Goal: Information Seeking & Learning: Check status

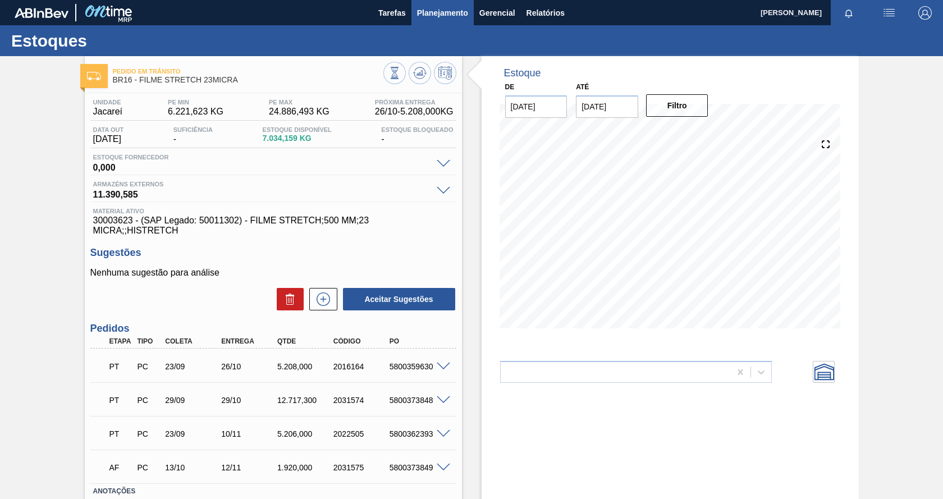
click at [450, 15] on span "Planejamento" at bounding box center [442, 12] width 51 height 13
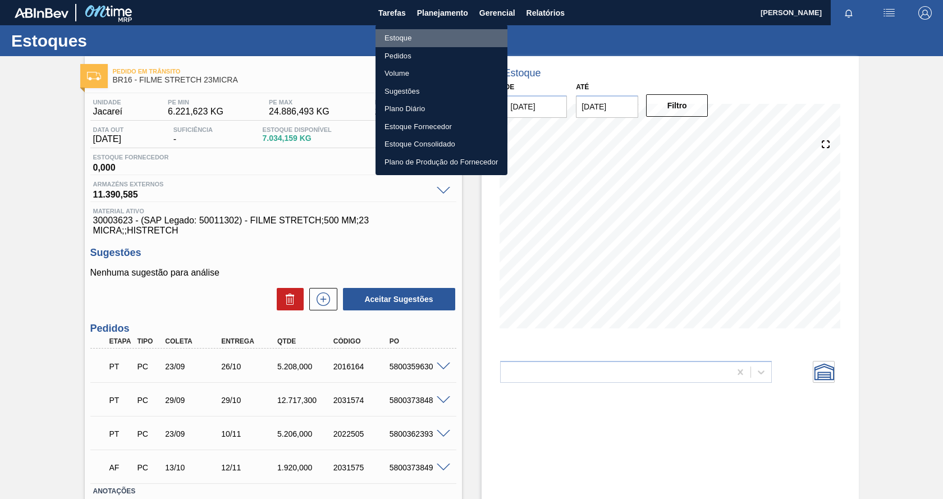
click at [399, 38] on li "Estoque" at bounding box center [442, 38] width 132 height 18
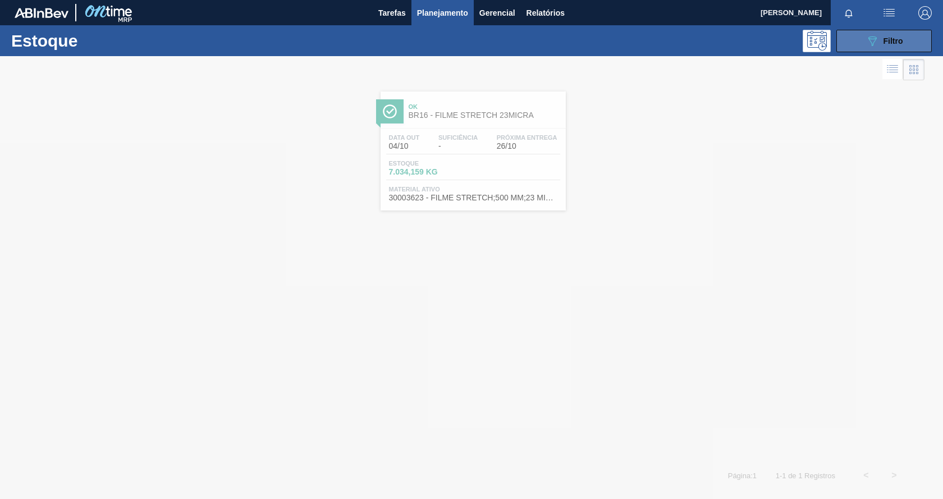
click at [884, 36] on span "Filtro" at bounding box center [894, 40] width 20 height 9
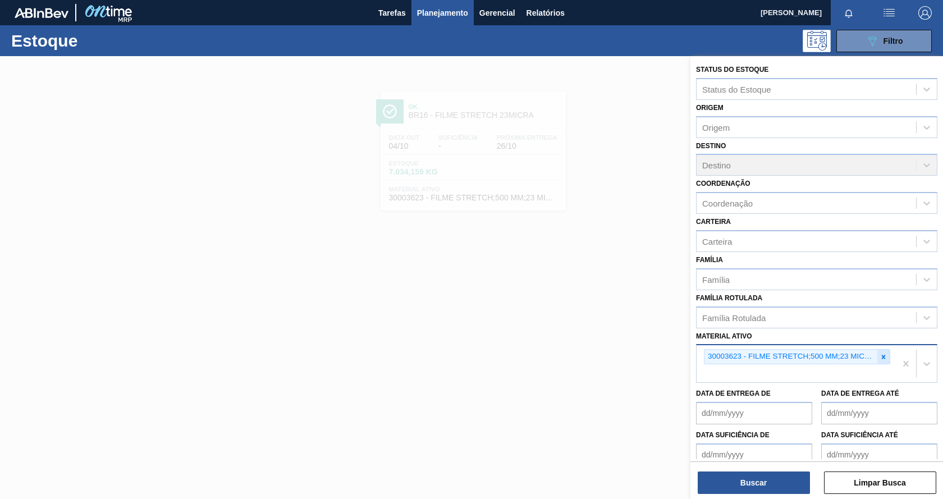
click at [882, 357] on icon at bounding box center [884, 357] width 4 height 4
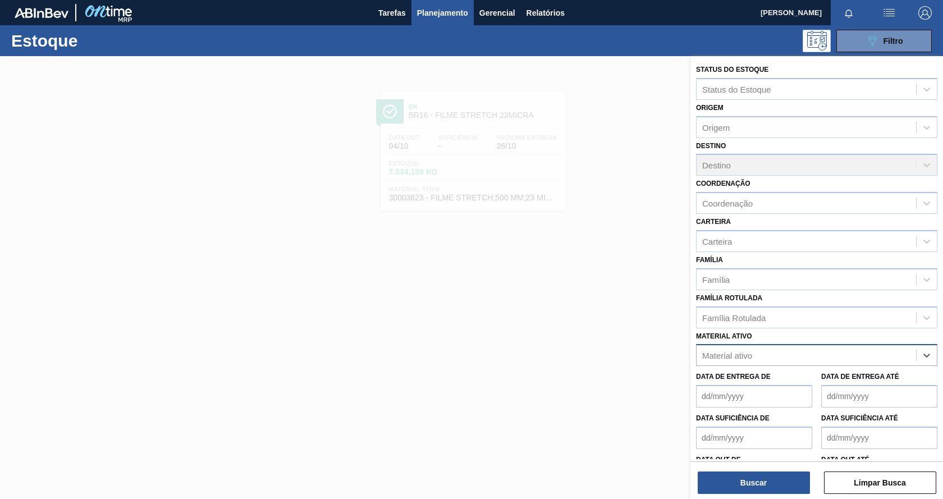
paste ativo "30033934"
type ativo "30033934"
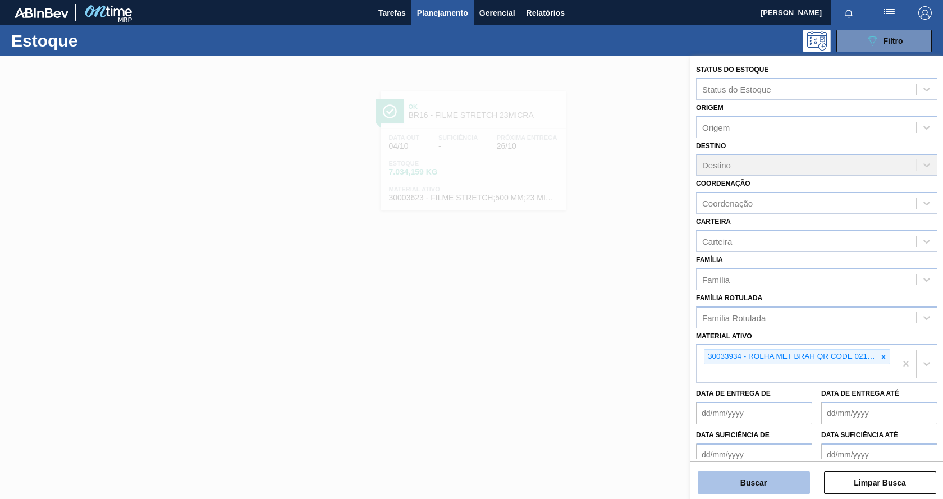
click at [719, 483] on button "Buscar" at bounding box center [754, 483] width 112 height 22
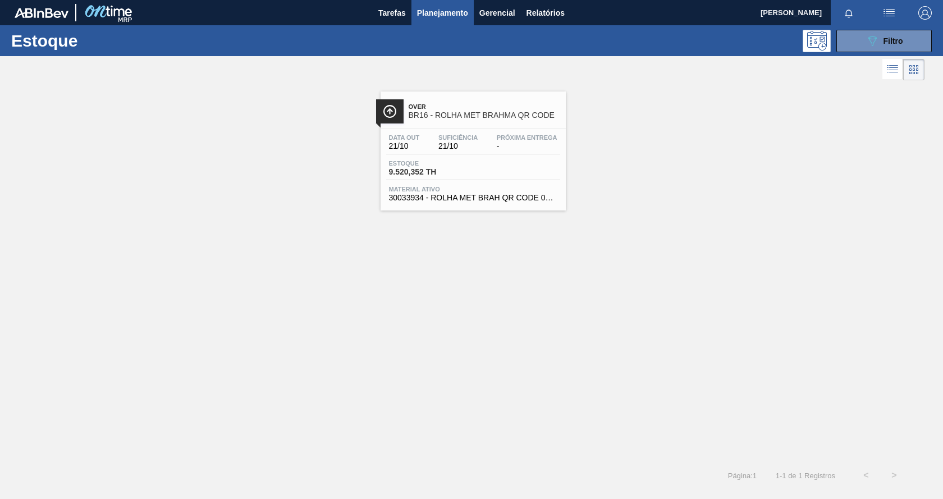
click at [545, 148] on span "-" at bounding box center [527, 146] width 61 height 8
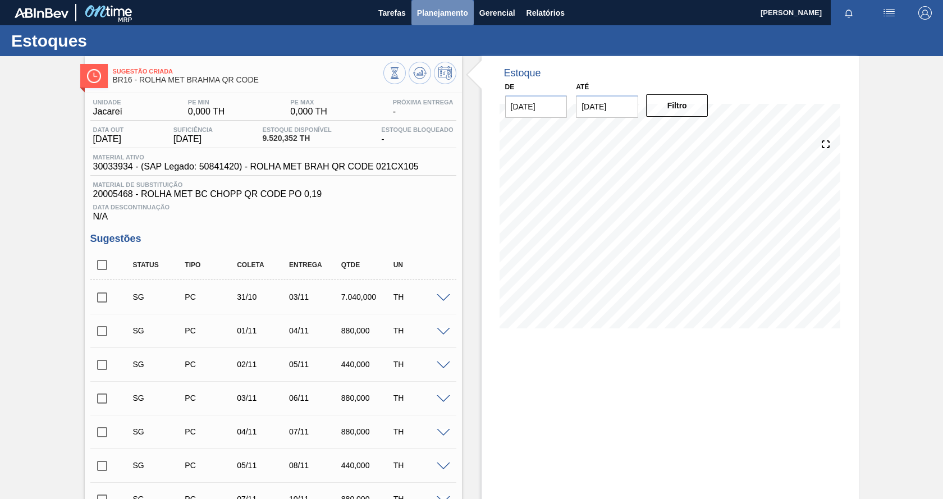
click at [452, 13] on span "Planejamento" at bounding box center [442, 12] width 51 height 13
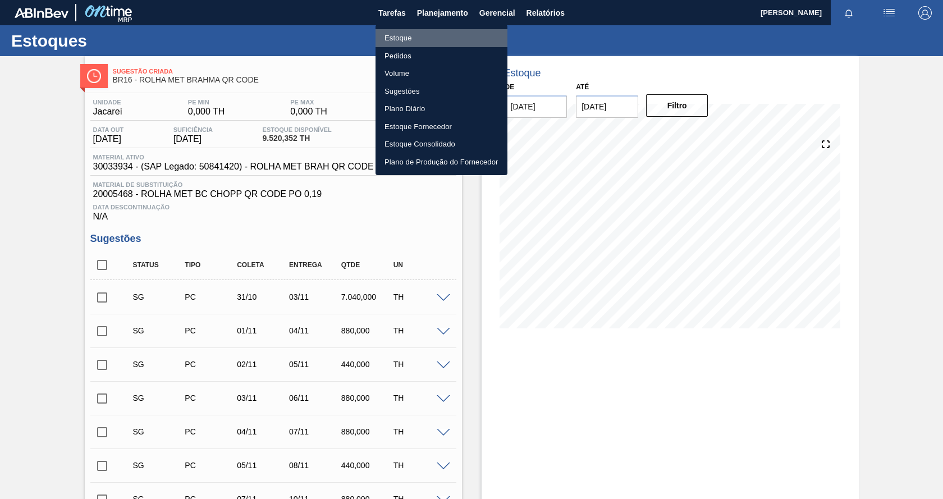
click at [408, 39] on li "Estoque" at bounding box center [442, 38] width 132 height 18
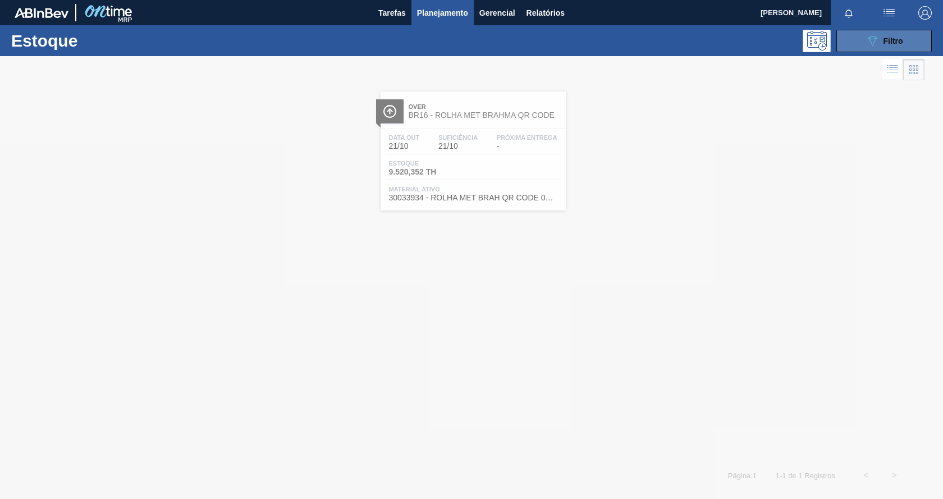
click at [881, 43] on div "089F7B8B-B2A5-4AFE-B5C0-19BA573D28AC Filtro" at bounding box center [885, 40] width 38 height 13
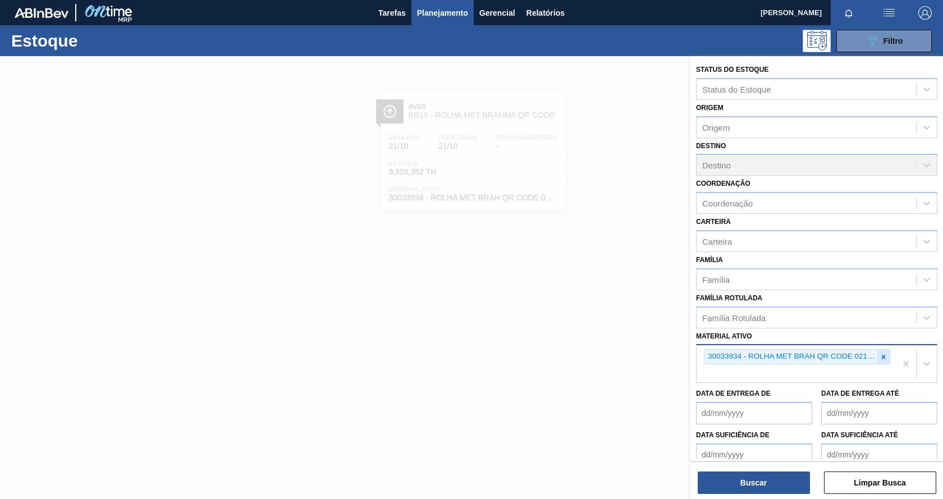
click at [884, 356] on icon at bounding box center [884, 357] width 8 height 8
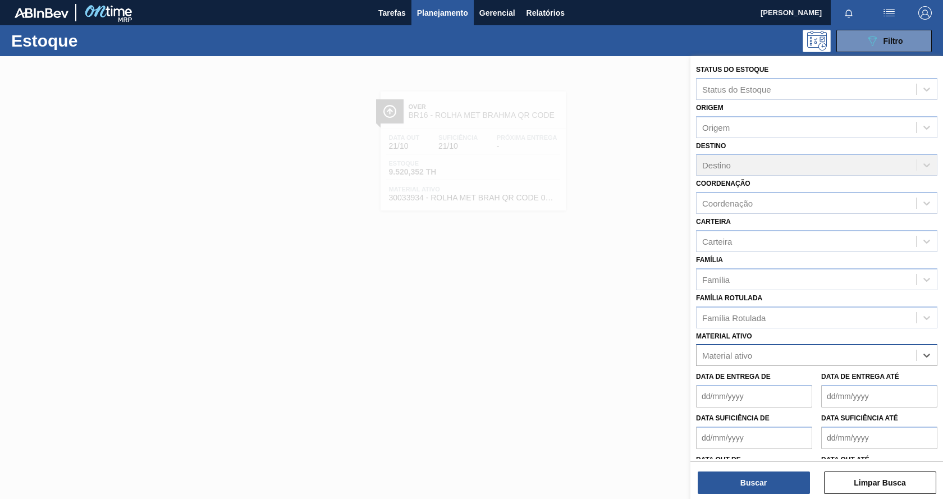
paste ativo "30003376"
type ativo "30003376"
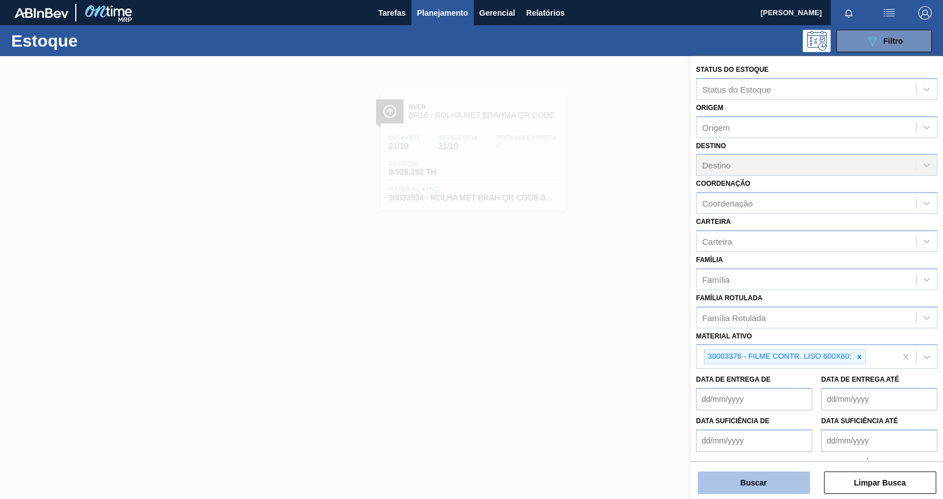
click at [776, 483] on button "Buscar" at bounding box center [754, 483] width 112 height 22
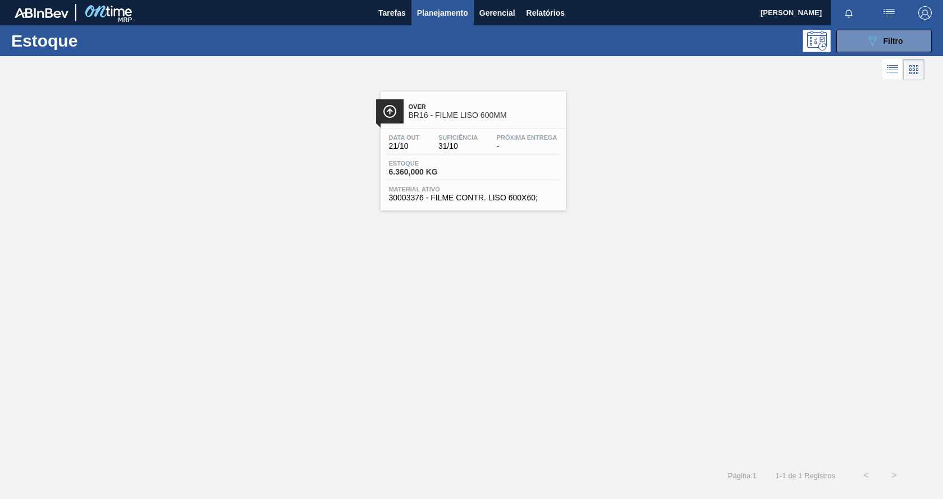
click at [545, 175] on div "Estoque 6.360,000 KG" at bounding box center [473, 170] width 174 height 20
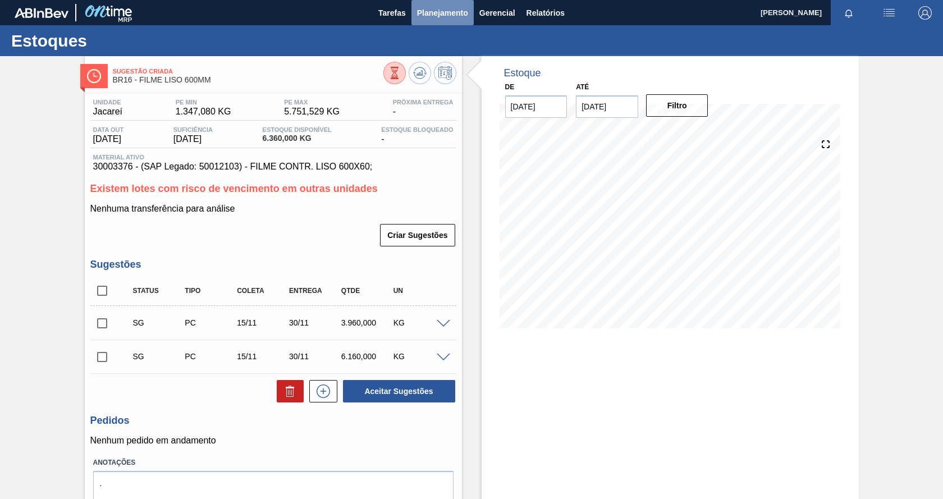
click at [423, 12] on span "Planejamento" at bounding box center [442, 12] width 51 height 13
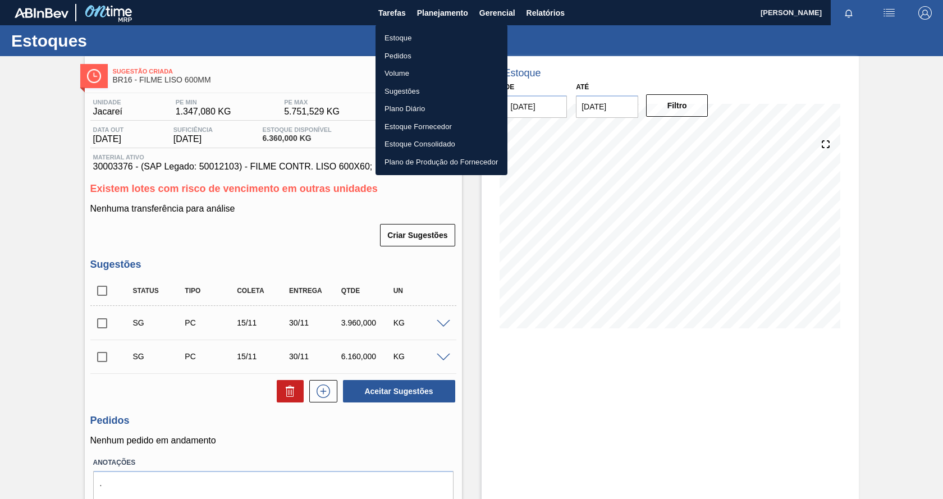
click at [408, 39] on li "Estoque" at bounding box center [442, 38] width 132 height 18
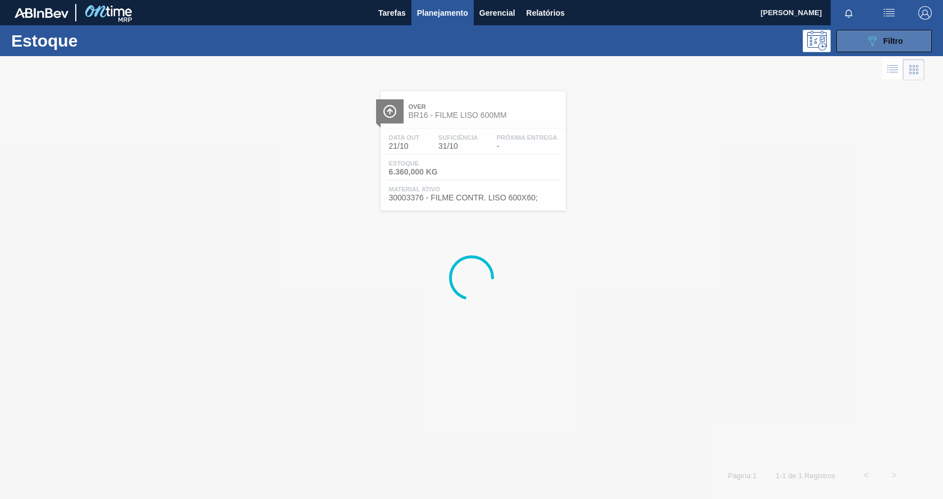
click at [866, 44] on icon "089F7B8B-B2A5-4AFE-B5C0-19BA573D28AC" at bounding box center [872, 40] width 13 height 13
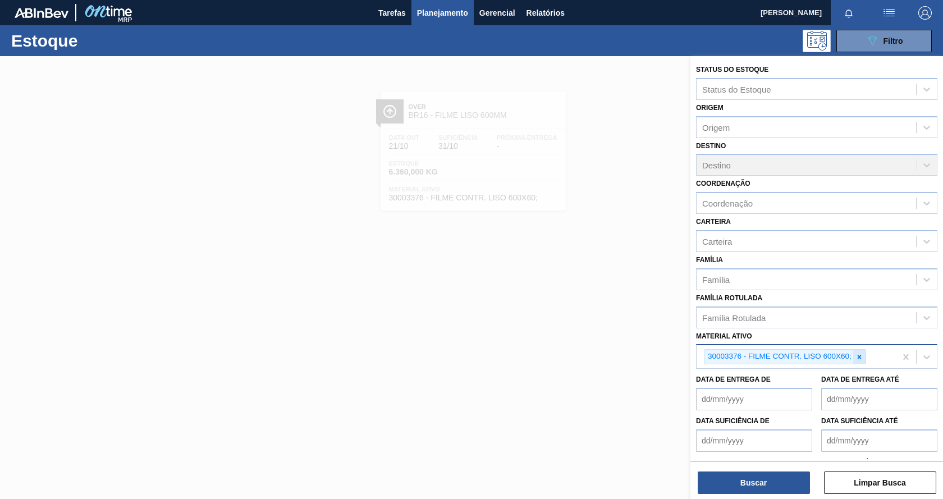
click at [858, 356] on icon at bounding box center [860, 357] width 4 height 4
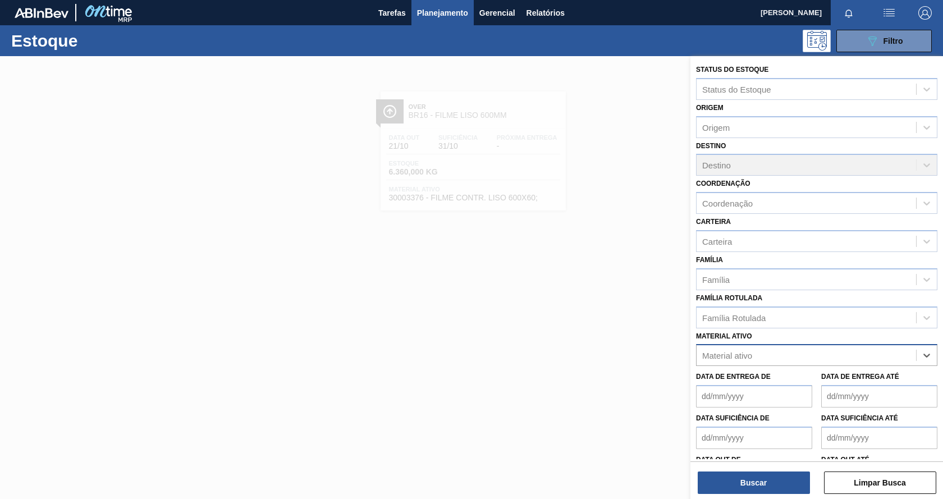
paste ativo "30033775"
type ativo "30033775"
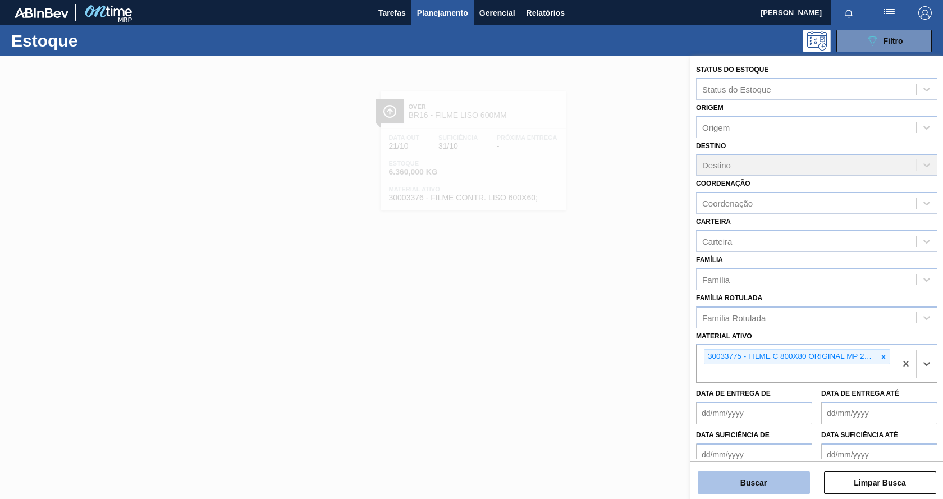
click at [727, 486] on button "Buscar" at bounding box center [754, 483] width 112 height 22
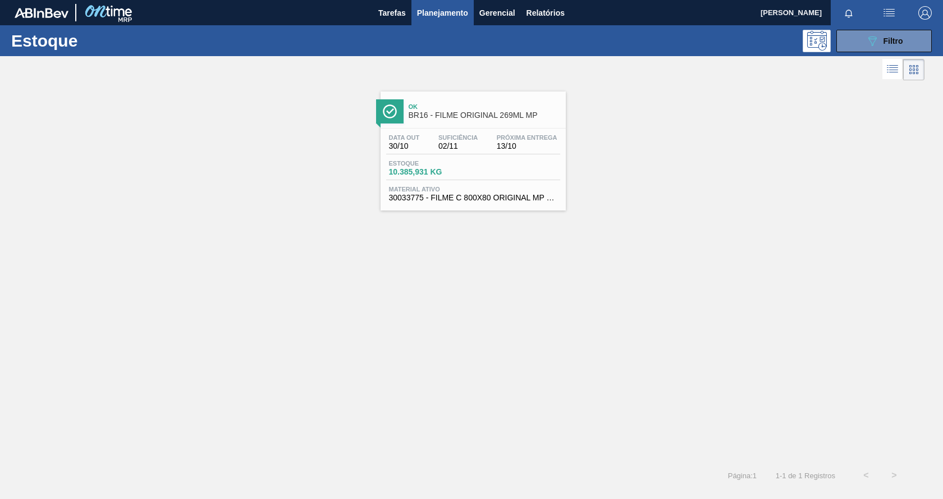
click at [580, 163] on div "Ok BR16 - FILME ORIGINAL 269ML MP Data out 30/10 Suficiência 02/11 Próxima Entr…" at bounding box center [471, 146] width 943 height 127
click at [539, 164] on div "Estoque 10.385,931 KG" at bounding box center [473, 170] width 174 height 20
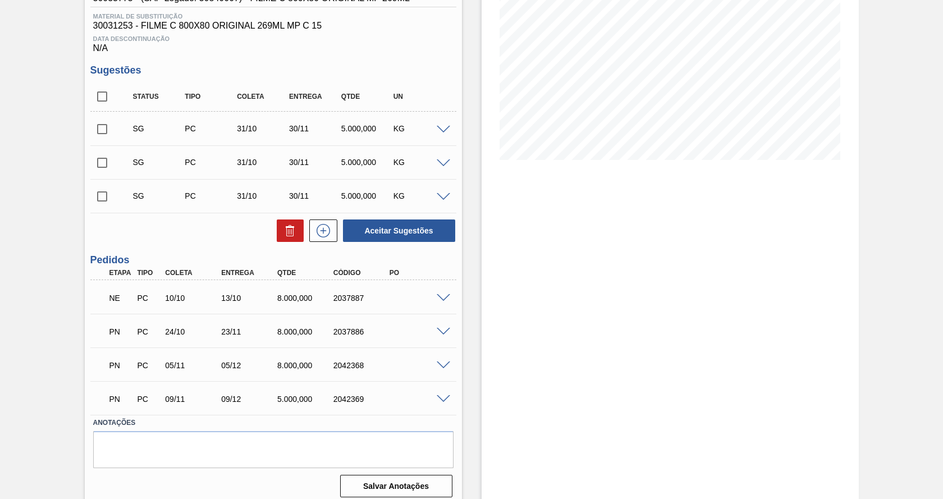
scroll to position [176, 0]
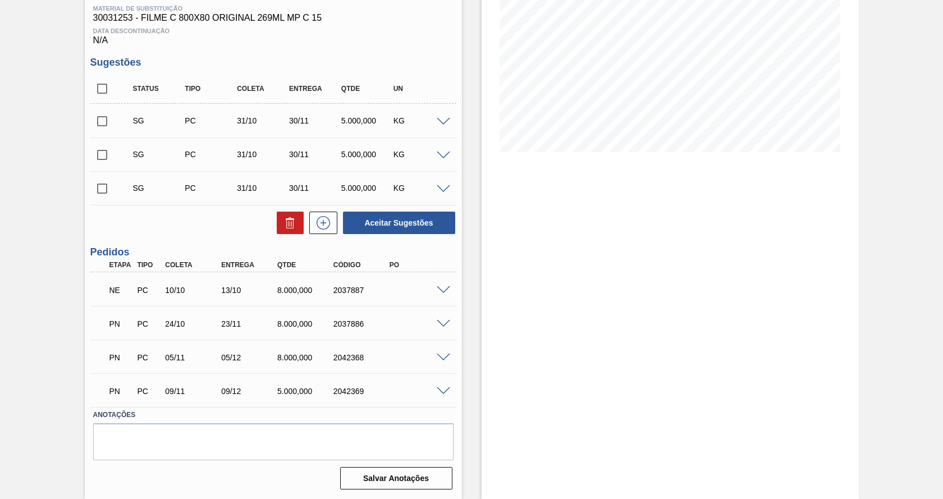
click at [437, 287] on span at bounding box center [443, 290] width 13 height 8
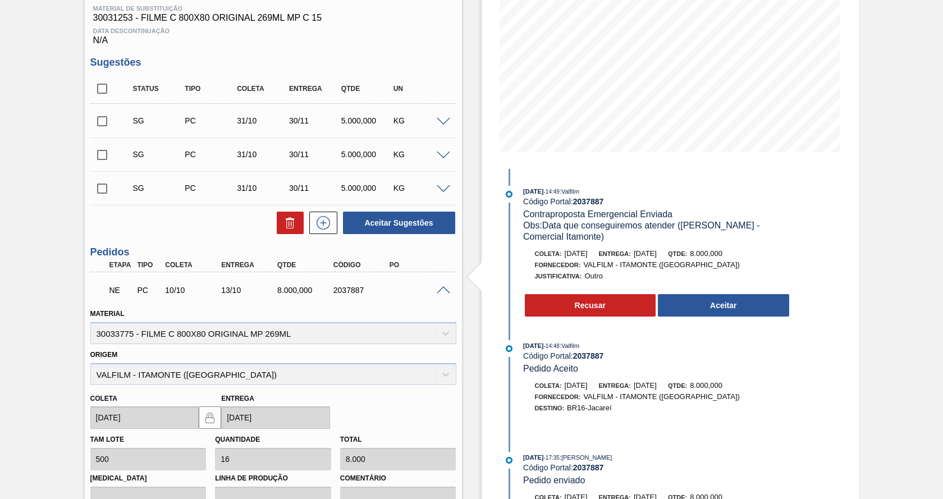
scroll to position [0, 0]
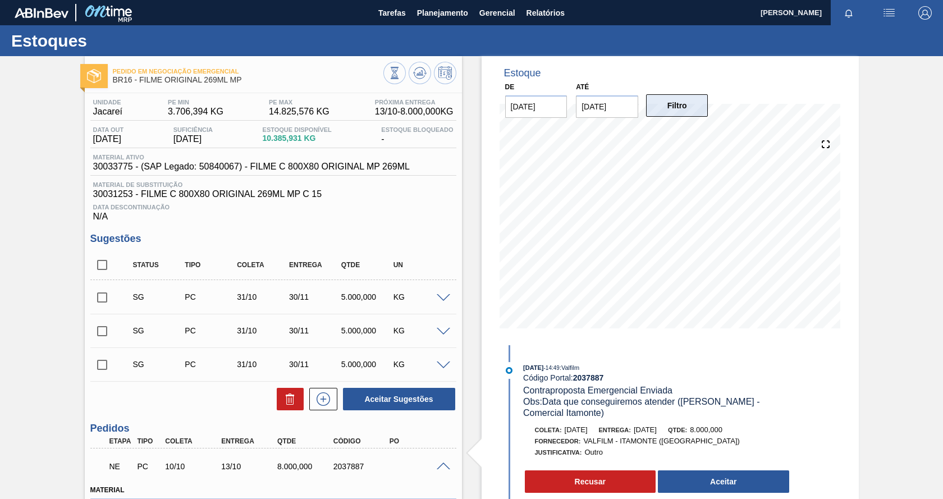
click at [682, 112] on button "Filtro" at bounding box center [677, 105] width 62 height 22
click at [449, 16] on span "Planejamento" at bounding box center [442, 12] width 51 height 13
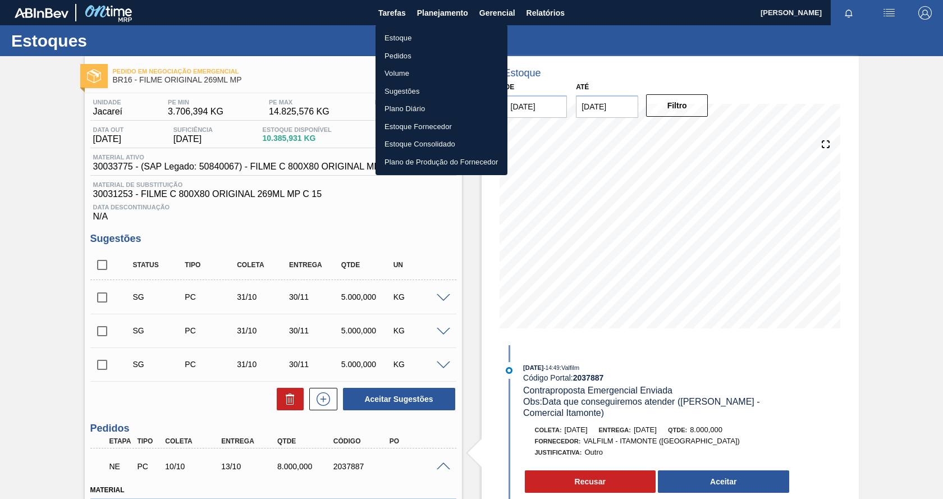
drag, startPoint x: 411, startPoint y: 38, endPoint x: 543, endPoint y: 34, distance: 132.0
click at [411, 38] on li "Estoque" at bounding box center [442, 38] width 132 height 18
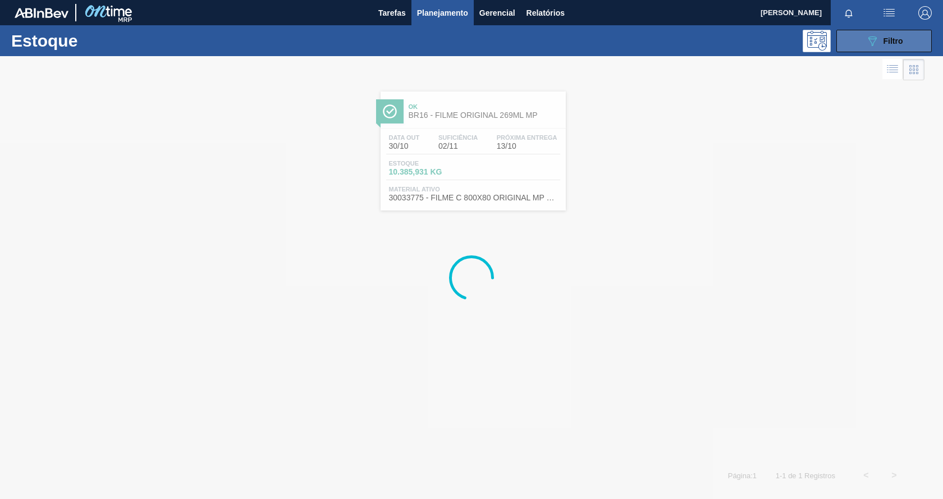
click at [874, 38] on icon "089F7B8B-B2A5-4AFE-B5C0-19BA573D28AC" at bounding box center [872, 40] width 13 height 13
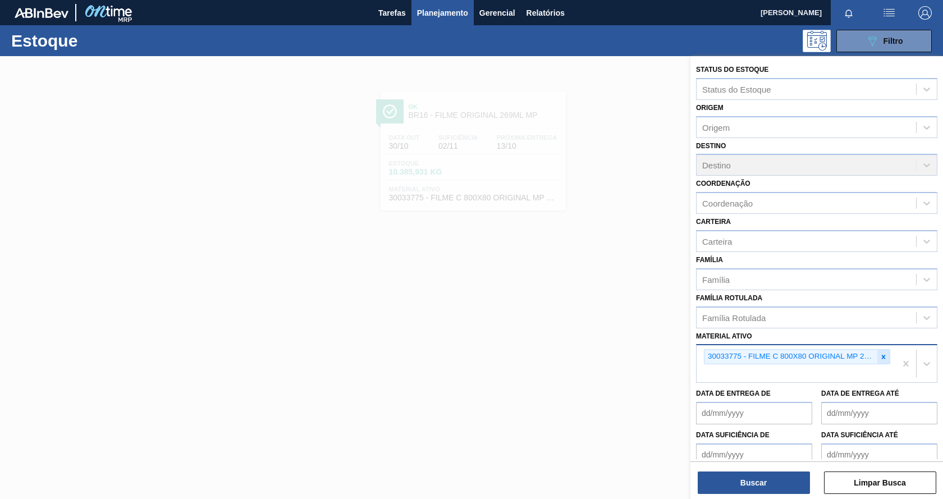
click at [882, 353] on icon at bounding box center [884, 357] width 8 height 8
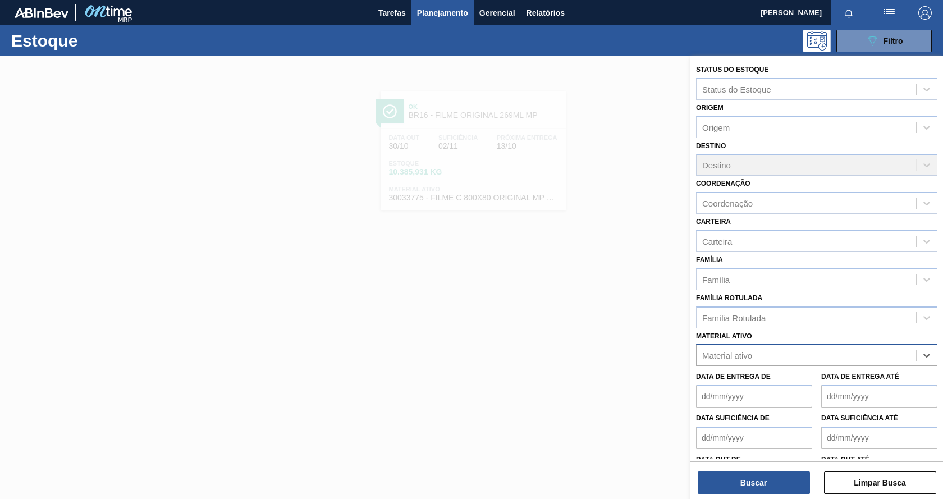
paste ativo "30012583"
type ativo "30012583"
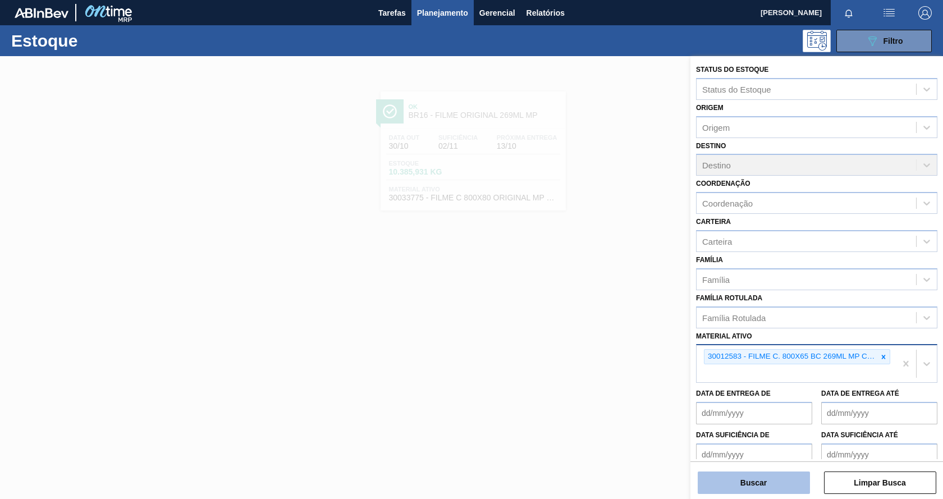
click at [763, 483] on button "Buscar" at bounding box center [754, 483] width 112 height 22
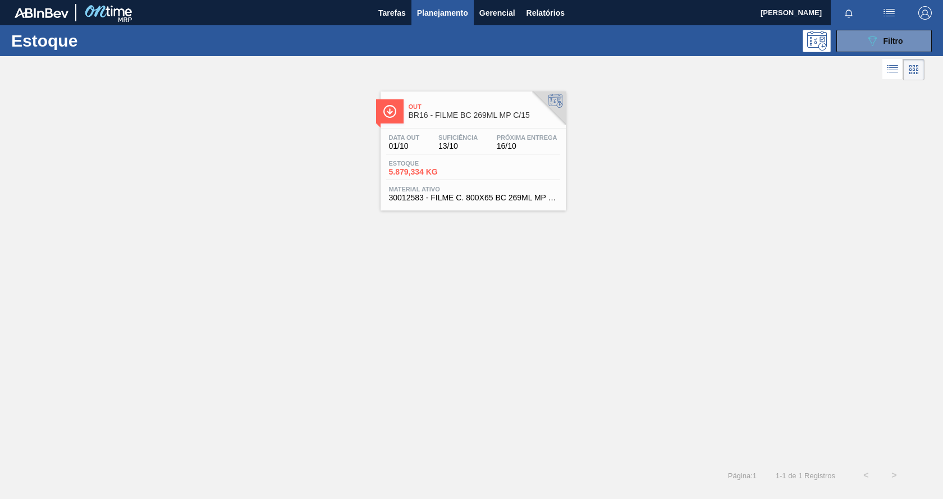
click at [485, 159] on div "Data out 01/10 Suficiência 13/10 Próxima Entrega 16/10 Estoque 5.879,334 KG Mat…" at bounding box center [473, 167] width 185 height 76
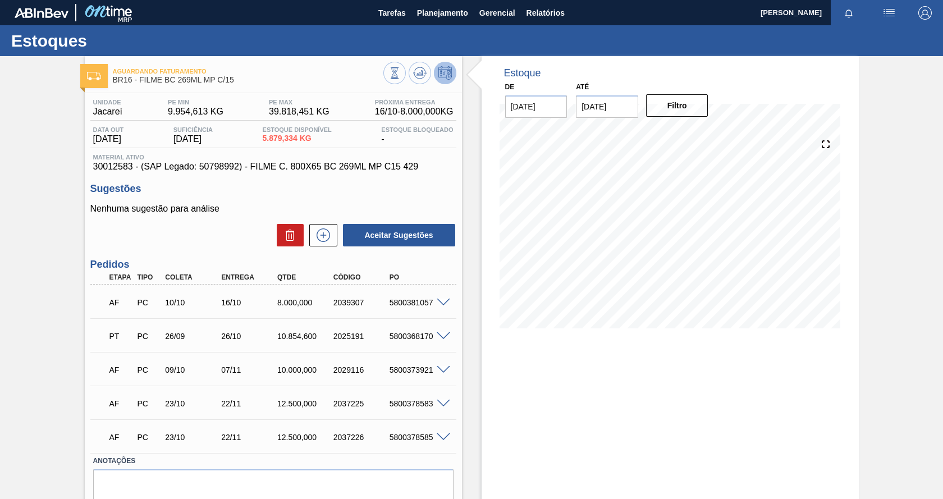
scroll to position [46, 0]
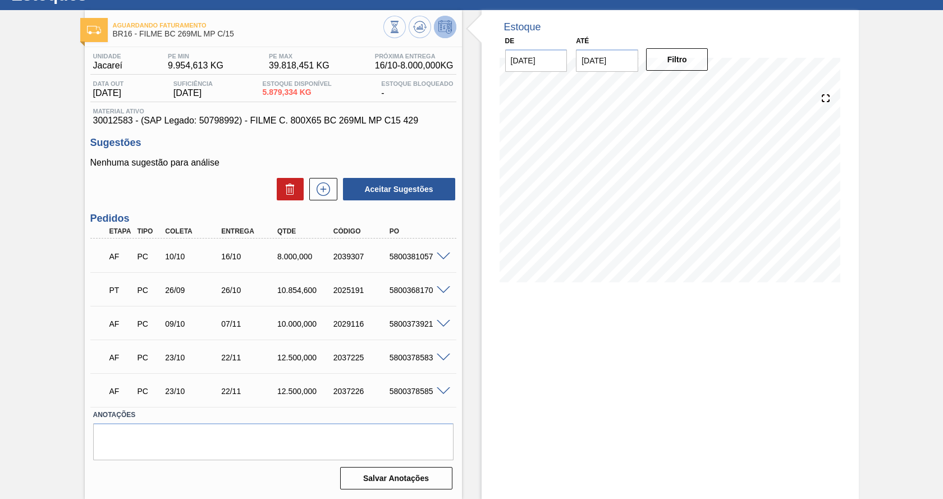
click at [442, 255] on span at bounding box center [443, 257] width 13 height 8
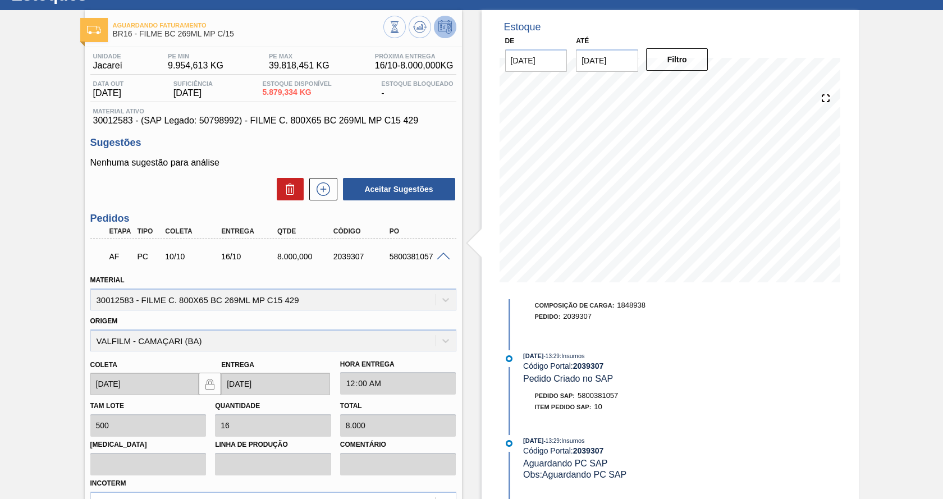
scroll to position [0, 0]
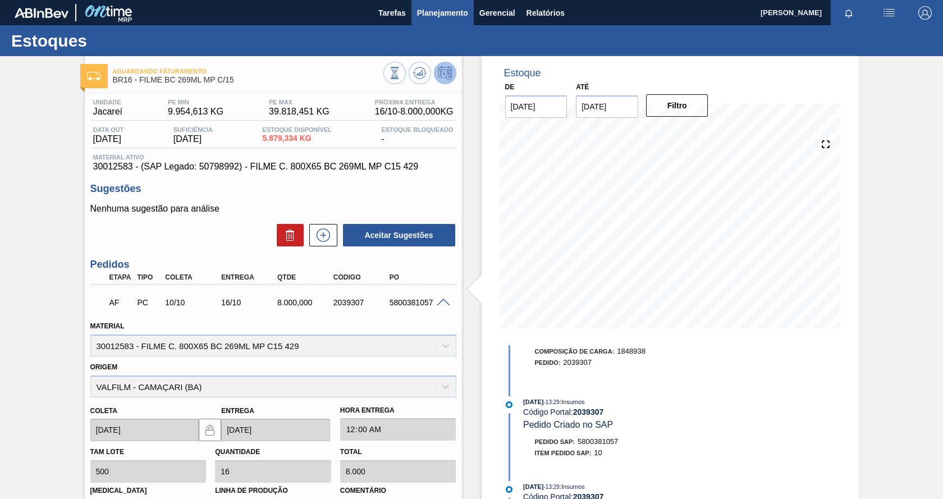
click at [434, 18] on span "Planejamento" at bounding box center [442, 12] width 51 height 13
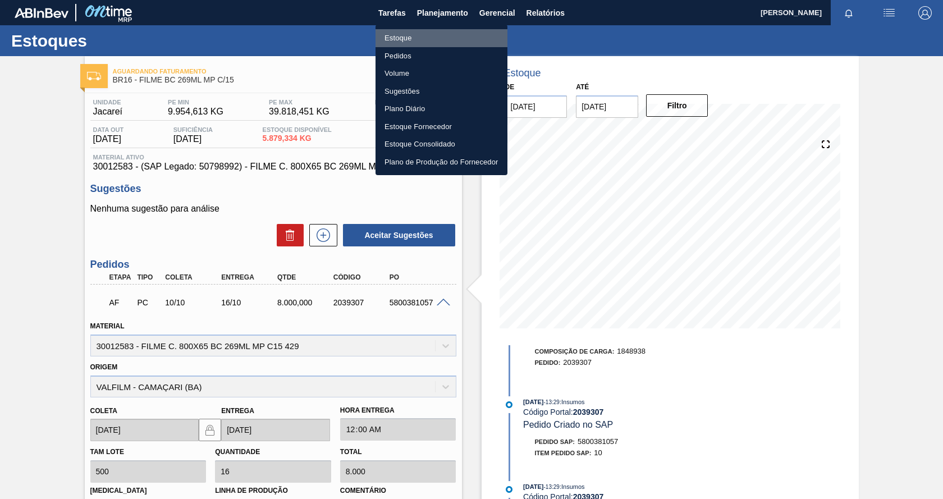
click at [405, 41] on li "Estoque" at bounding box center [442, 38] width 132 height 18
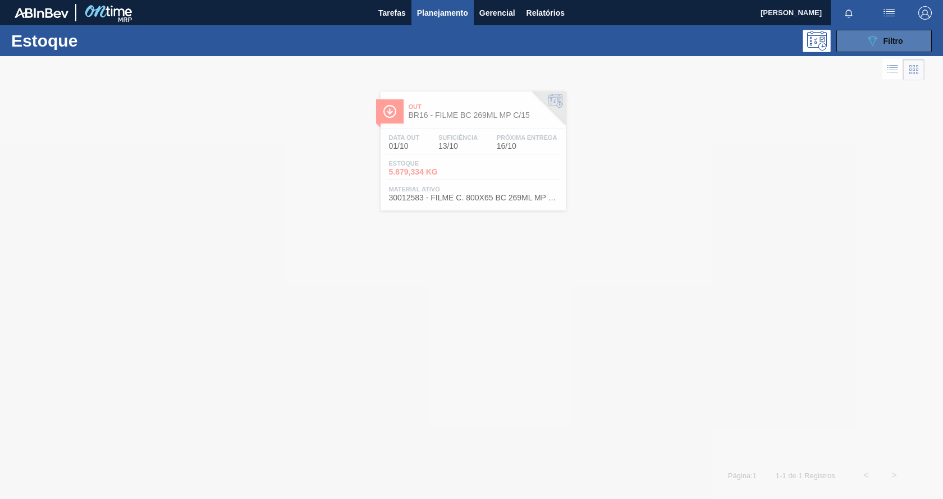
click at [869, 48] on button "089F7B8B-B2A5-4AFE-B5C0-19BA573D28AC Filtro" at bounding box center [883, 41] width 95 height 22
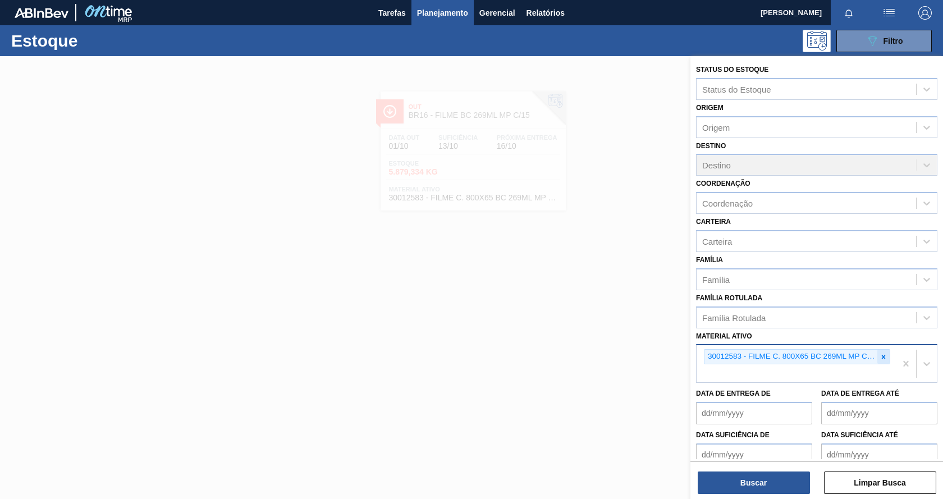
click at [882, 358] on icon at bounding box center [884, 357] width 4 height 4
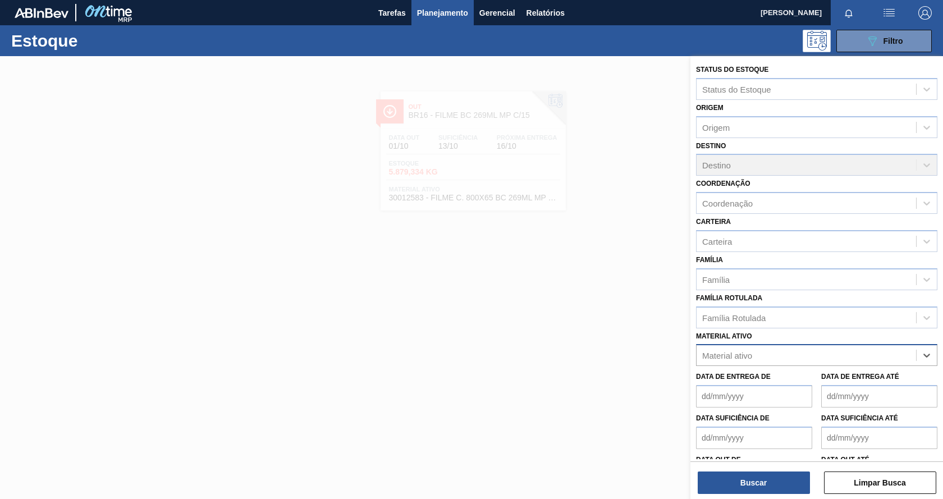
paste ativo "30033775"
type ativo "30033775"
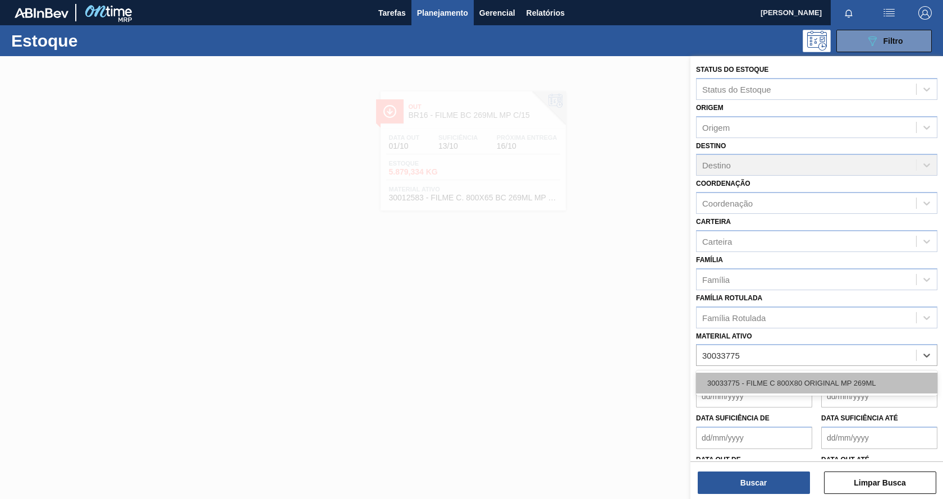
click at [831, 381] on div "30033775 - FILME C 800X80 ORIGINAL MP 269ML" at bounding box center [816, 383] width 241 height 21
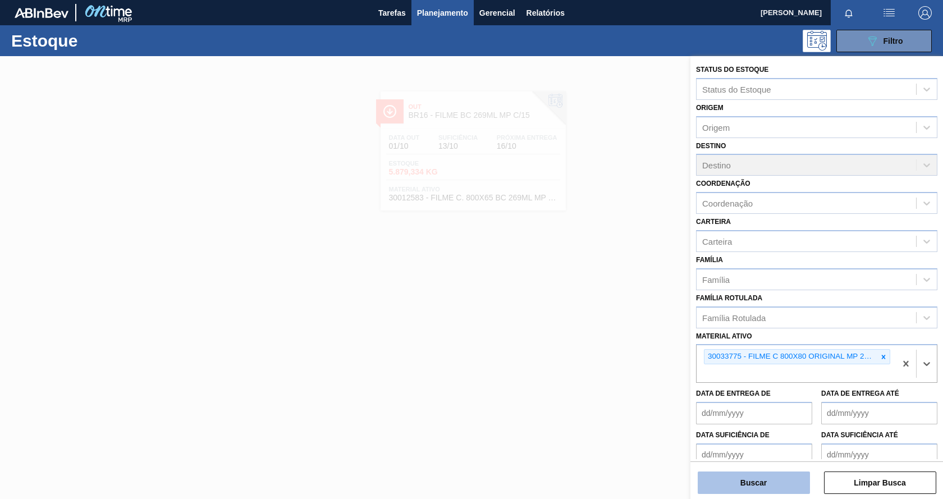
click at [793, 480] on button "Buscar" at bounding box center [754, 483] width 112 height 22
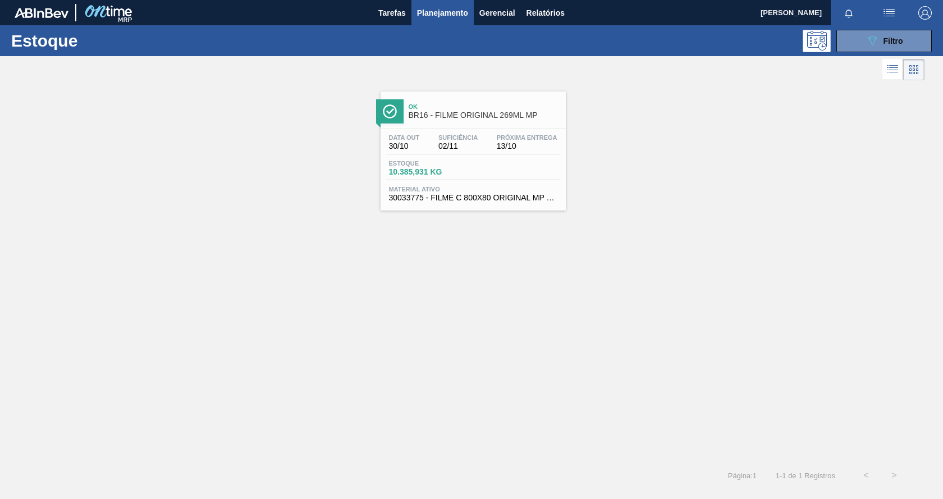
click at [539, 179] on div "Estoque 10.385,931 KG" at bounding box center [473, 170] width 174 height 20
